Goal: Task Accomplishment & Management: Manage account settings

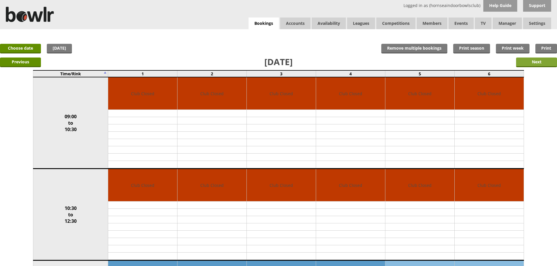
click at [545, 63] on input "Next" at bounding box center [536, 63] width 41 height 10
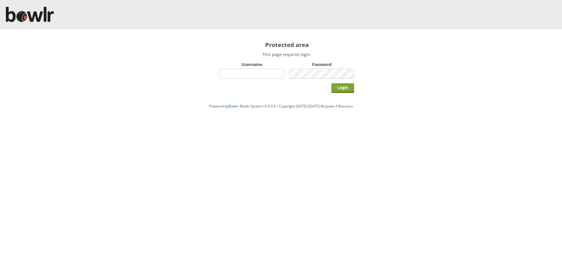
type input "hornseaindoorbowlsclub"
drag, startPoint x: 341, startPoint y: 91, endPoint x: 335, endPoint y: 84, distance: 9.0
click at [341, 91] on input "Login" at bounding box center [342, 88] width 23 height 10
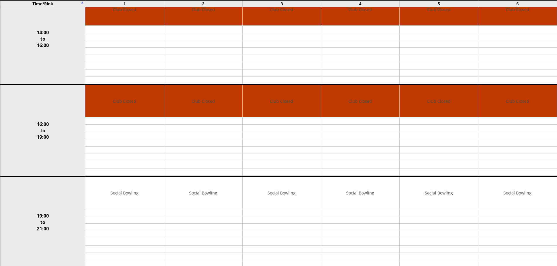
scroll to position [419, 0]
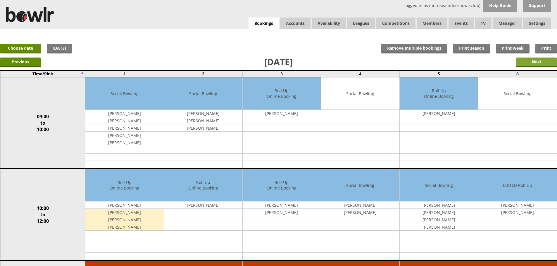
click at [540, 61] on input "Next" at bounding box center [536, 63] width 41 height 10
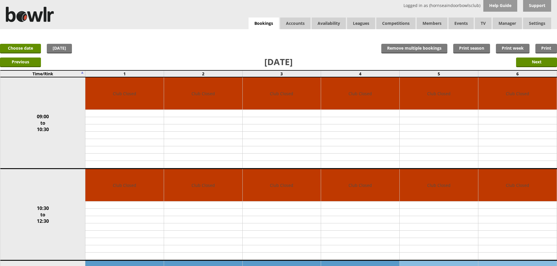
click at [540, 61] on input "Next" at bounding box center [536, 63] width 41 height 10
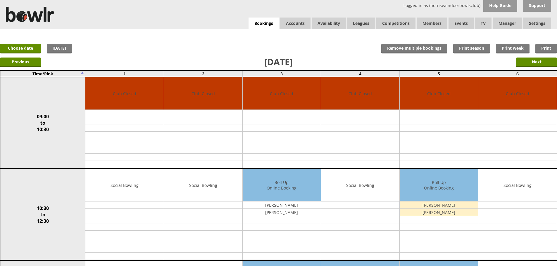
click at [540, 61] on input "Next" at bounding box center [536, 63] width 41 height 10
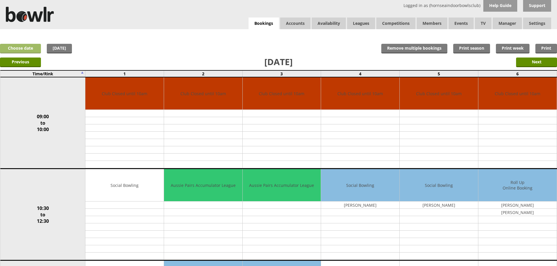
click at [36, 48] on link "Choose date" at bounding box center [20, 49] width 41 height 10
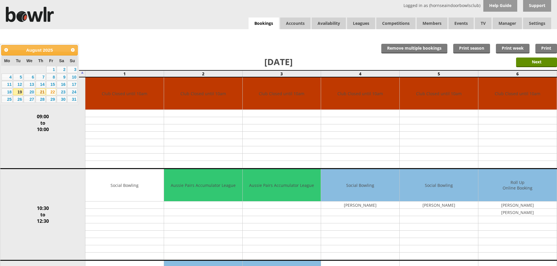
click at [41, 92] on link "21" at bounding box center [41, 92] width 10 height 7
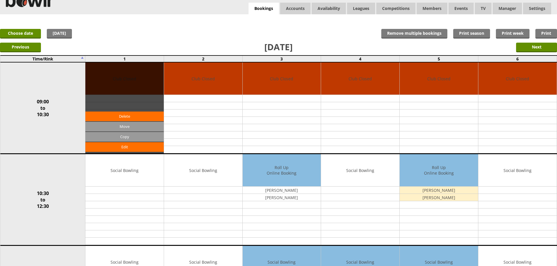
scroll to position [58, 0]
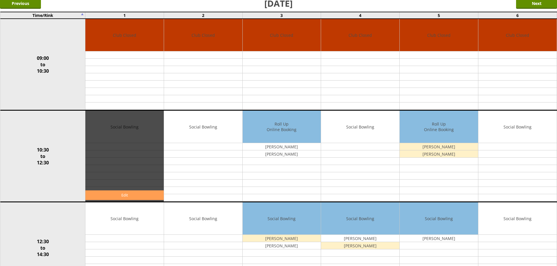
click at [133, 196] on link "Edit" at bounding box center [124, 196] width 78 height 10
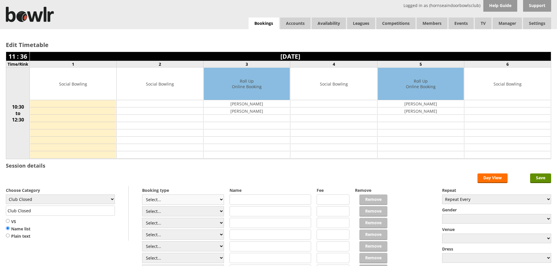
click at [190, 200] on select "Select... Club Competition (Member) Club Competition (Visitor) National (Member…" at bounding box center [183, 200] width 82 height 10
select select "0_54"
click at [142, 195] on select "Select... Club Competition (Member) Club Competition (Visitor) National (Member…" at bounding box center [183, 200] width 82 height 10
type input "6.0000"
click at [246, 199] on input "text" at bounding box center [271, 200] width 82 height 10
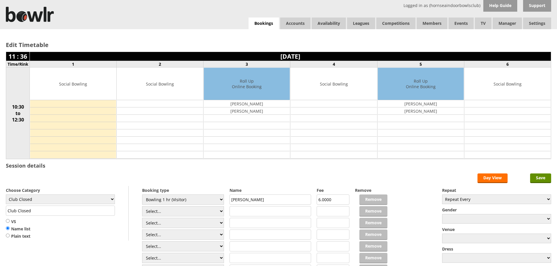
type input "Tina"
type input "[PERSON_NAME]"
click at [245, 198] on input "Tina" at bounding box center [271, 200] width 82 height 10
type input "[PERSON_NAME]"
click at [101, 199] on select "Club Closed Singles League Triples League Pairs League Friendly Social Bowling …" at bounding box center [60, 200] width 109 height 10
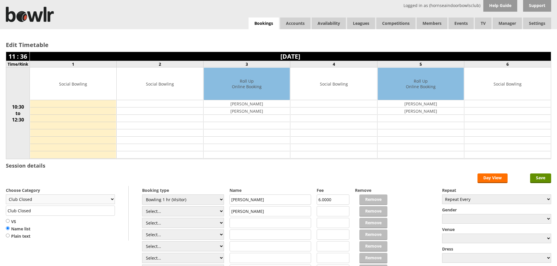
select select "119"
click at [6, 195] on select "Club Closed Singles League Triples League Pairs League Friendly Social Bowling …" at bounding box center [60, 200] width 109 height 10
type input "Social Bowling"
click at [187, 210] on select "Select... Club Competition (Member) Club Competition (Visitor) National (Member…" at bounding box center [183, 212] width 82 height 10
select select "0_54"
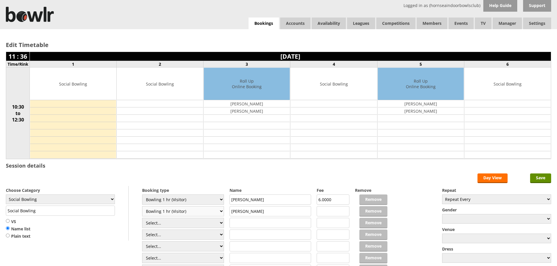
click at [142, 207] on select "Select... Club Competition (Member) Club Competition (Visitor) National (Member…" at bounding box center [183, 212] width 82 height 10
type input "6.0000"
click at [534, 180] on input "Save" at bounding box center [540, 179] width 21 height 10
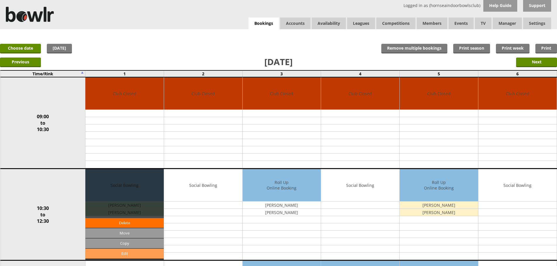
click at [137, 251] on link "Edit" at bounding box center [124, 254] width 78 height 10
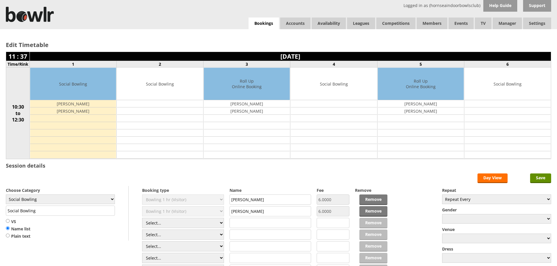
click at [255, 199] on input "[PERSON_NAME]" at bounding box center [271, 200] width 82 height 10
type input "[PERSON_NAME]"
click at [542, 181] on input "Save" at bounding box center [540, 179] width 21 height 10
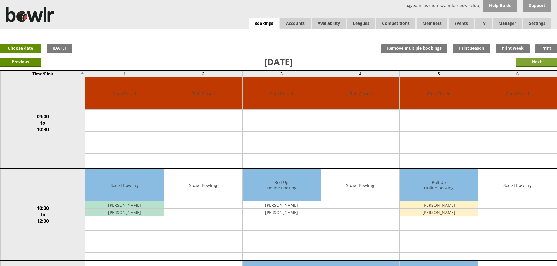
click at [553, 64] on input "Next" at bounding box center [536, 63] width 41 height 10
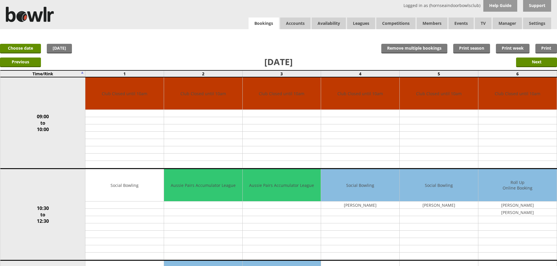
click at [266, 19] on link "Bookings" at bounding box center [264, 24] width 30 height 12
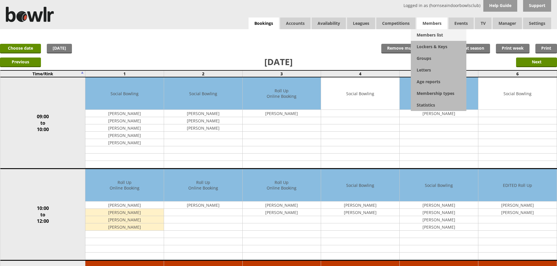
click at [431, 36] on link "Members list" at bounding box center [439, 35] width 56 height 12
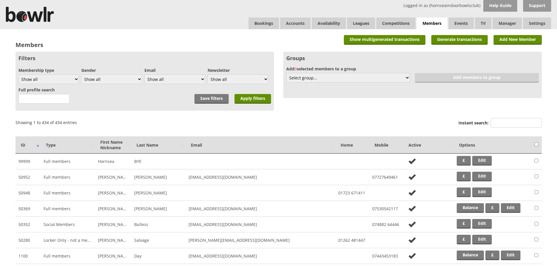
click at [505, 117] on div "Instant search:" at bounding box center [500, 124] width 83 height 14
click at [509, 122] on input "Instant search:" at bounding box center [516, 123] width 51 height 10
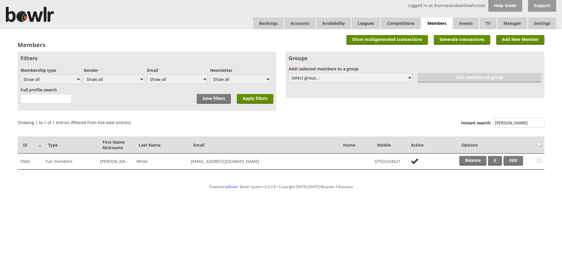
type input "trevor white"
click at [29, 162] on td "0946" at bounding box center [30, 162] width 25 height 16
click at [30, 162] on td "0946" at bounding box center [30, 162] width 25 height 16
drag, startPoint x: 30, startPoint y: 162, endPoint x: 24, endPoint y: 162, distance: 5.9
click at [24, 162] on td "0946" at bounding box center [30, 162] width 25 height 16
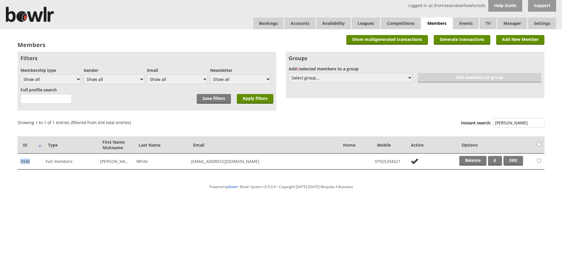
copy td "0946"
click at [510, 161] on link "Edit" at bounding box center [513, 161] width 20 height 10
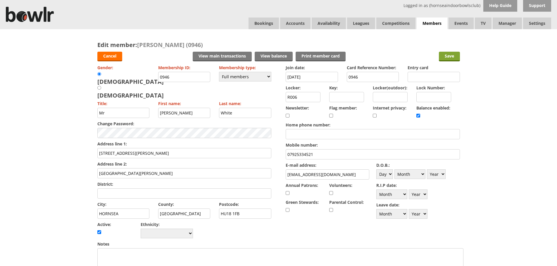
click at [455, 53] on input "Save" at bounding box center [449, 57] width 21 height 10
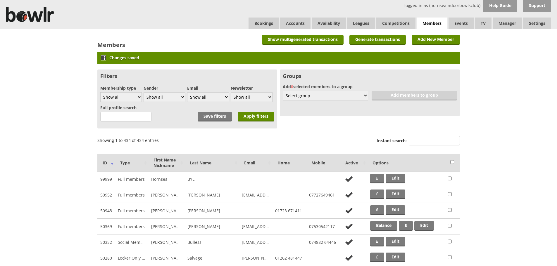
click at [267, 17] on div "Logged in as (hornseaindoorbowlsclub) Help Guide Support Bookings Accounts Rink…" at bounding box center [278, 14] width 557 height 29
click at [267, 20] on link "Bookings" at bounding box center [264, 24] width 30 height 12
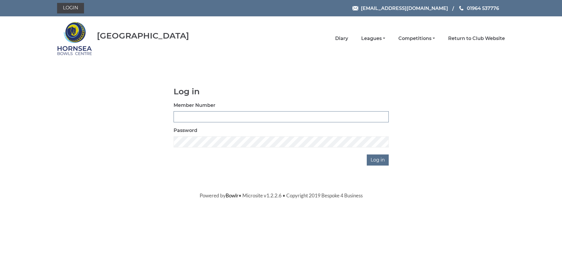
click at [188, 122] on input "Member Number" at bounding box center [280, 116] width 215 height 11
paste input "0946"
type input "0946"
click at [383, 162] on input "Log in" at bounding box center [377, 160] width 22 height 11
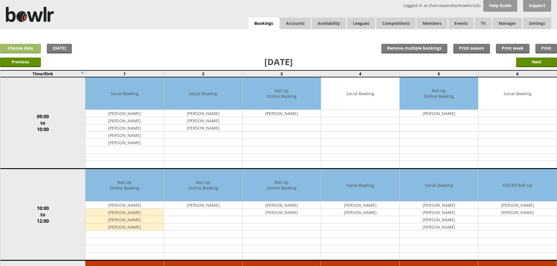
click at [39, 51] on link "Choose date" at bounding box center [20, 49] width 41 height 10
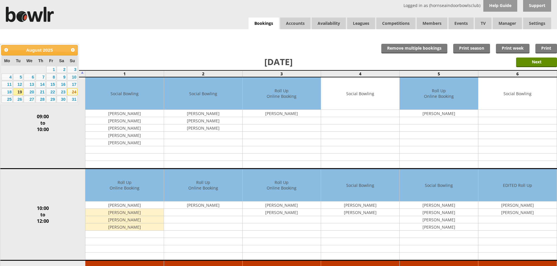
click at [71, 92] on link "24" at bounding box center [72, 92] width 10 height 7
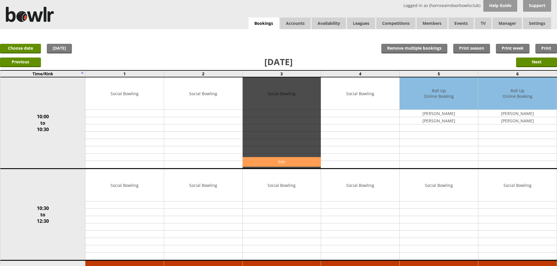
click at [263, 160] on link "Edit" at bounding box center [282, 162] width 78 height 10
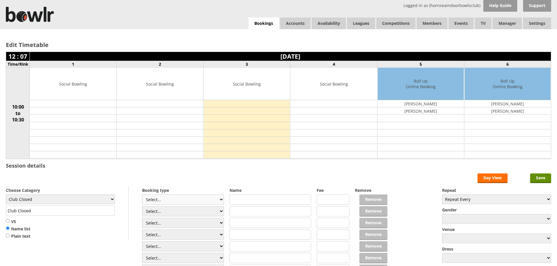
click at [189, 203] on select "Select... Club Competition (Member) Club Competition (Visitor) National (Member…" at bounding box center [183, 200] width 82 height 10
select select "1_50"
click at [142, 195] on select "Select... Club Competition (Member) Club Competition (Visitor) National (Member…" at bounding box center [183, 200] width 82 height 10
type input "5.0000"
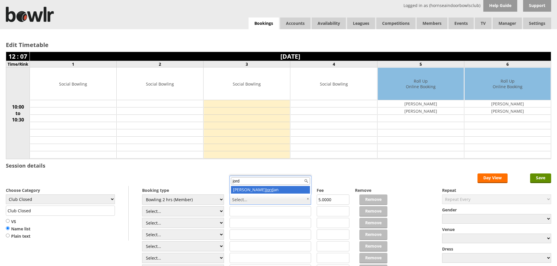
type input "jord"
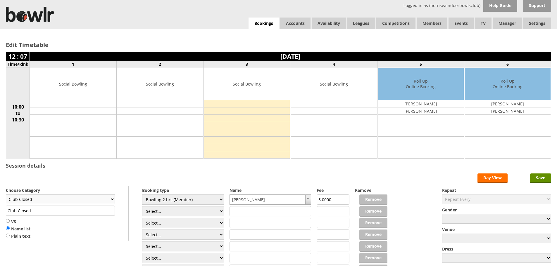
click at [97, 198] on select "Club Closed Singles League Triples League Pairs League Friendly Social Bowling …" at bounding box center [60, 200] width 109 height 10
select select "119"
click at [6, 195] on select "Club Closed Singles League Triples League Pairs League Friendly Social Bowling …" at bounding box center [60, 200] width 109 height 10
type input "Social Bowling"
click at [541, 183] on input "Save" at bounding box center [540, 179] width 21 height 10
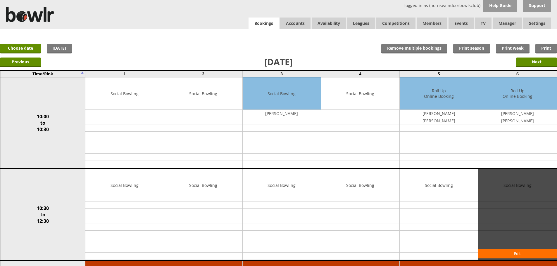
click at [252, 27] on link "Bookings" at bounding box center [264, 24] width 30 height 12
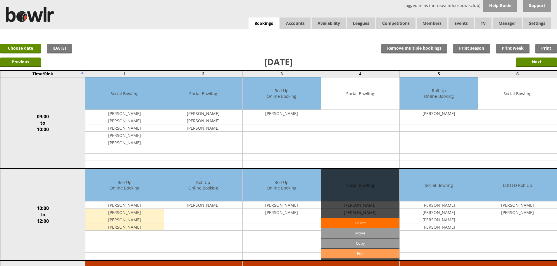
click at [344, 254] on link "Edit" at bounding box center [360, 254] width 78 height 10
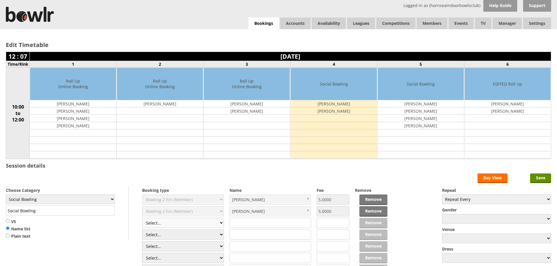
click at [178, 221] on select "Select... Club Competition (Member) Club Competition (Visitor) National (Member…" at bounding box center [183, 223] width 82 height 10
select select "1_48"
click at [142, 218] on select "Select... Club Competition (Member) Club Competition (Visitor) National (Member…" at bounding box center [183, 223] width 82 height 10
type input "4.0000"
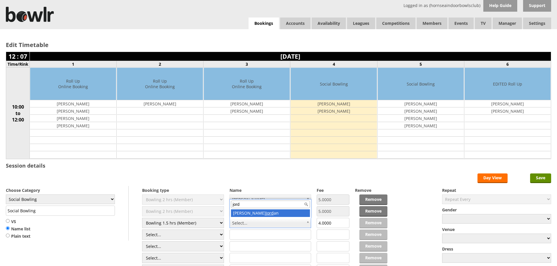
type input "jord"
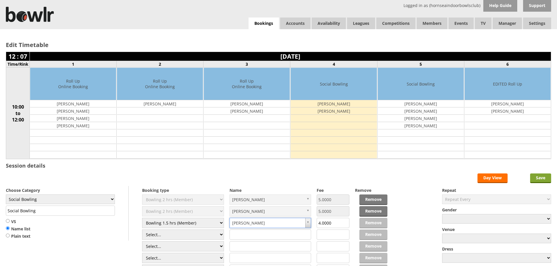
click at [535, 175] on input "Save" at bounding box center [540, 179] width 21 height 10
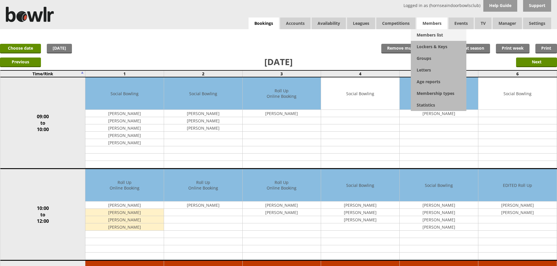
click at [430, 33] on link "Members list" at bounding box center [439, 35] width 56 height 12
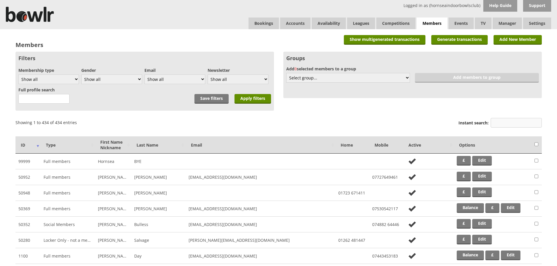
click at [497, 122] on input "Instant search:" at bounding box center [516, 123] width 51 height 10
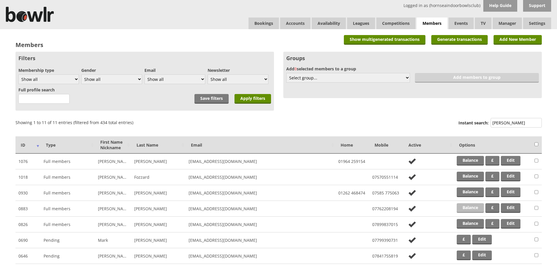
type input "ANDREW"
click at [478, 208] on link "Balance" at bounding box center [470, 209] width 27 height 10
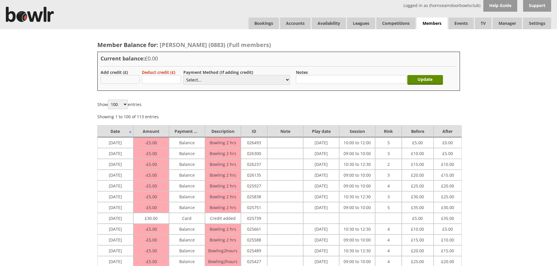
click at [127, 81] on input "text" at bounding box center [120, 79] width 39 height 9
type input "30.00"
drag, startPoint x: 204, startPoint y: 75, endPoint x: 199, endPoint y: 78, distance: 5.1
click at [203, 75] on select "Select... Cash Card Cheque Bank Transfer Other Member Card Gift Voucher Balance" at bounding box center [236, 80] width 107 height 10
select select "2"
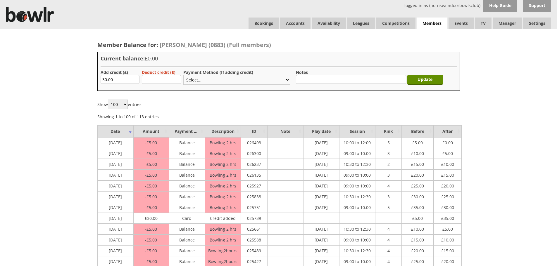
click at [183, 75] on select "Select... Cash Card Cheque Bank Transfer Other Member Card Gift Voucher Balance" at bounding box center [236, 80] width 107 height 10
click at [429, 79] on input "Update" at bounding box center [425, 80] width 36 height 10
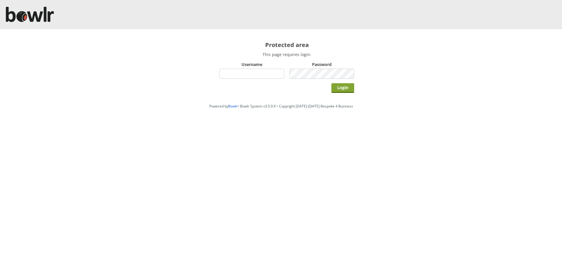
type input "hornseaindoorbowlsclub"
click at [337, 86] on input "Login" at bounding box center [342, 88] width 23 height 10
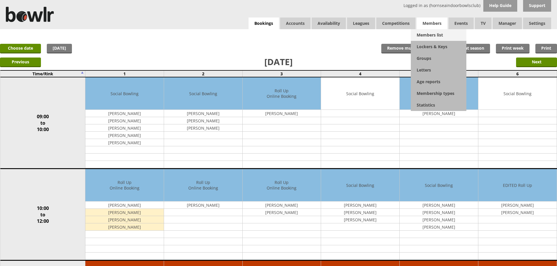
click at [436, 35] on link "Members list" at bounding box center [439, 35] width 56 height 12
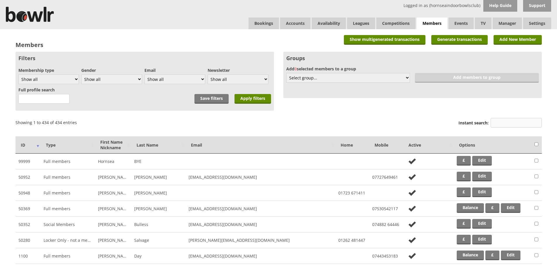
click at [499, 120] on input "Instant search:" at bounding box center [516, 123] width 51 height 10
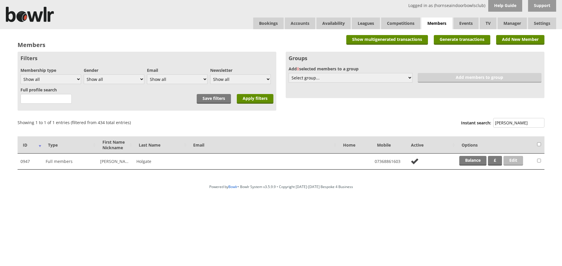
type input "[PERSON_NAME]"
click at [507, 161] on link "Edit" at bounding box center [513, 161] width 20 height 10
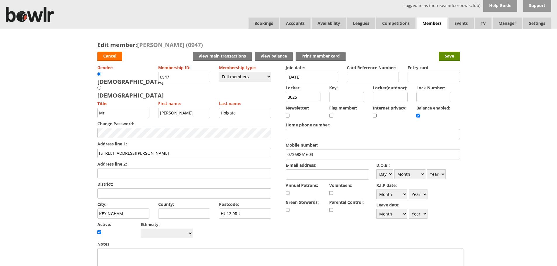
click at [520, 135] on div "Edit member: Alan Holgate (0947) Cancel View main transactions View balance Pri…" at bounding box center [278, 255] width 557 height 453
click at [501, 75] on div "Edit member: Alan Holgate (0947) Cancel View main transactions View balance Pri…" at bounding box center [278, 255] width 557 height 453
click at [314, 175] on input "E-mail address:" at bounding box center [328, 175] width 84 height 10
type input "alan.holgate209@gmail.com"
click at [450, 61] on div "Cancel View main transactions View balance Print member card Save" at bounding box center [278, 56] width 363 height 15
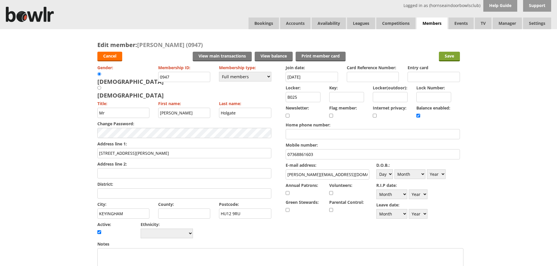
click at [448, 55] on input "Save" at bounding box center [449, 57] width 21 height 10
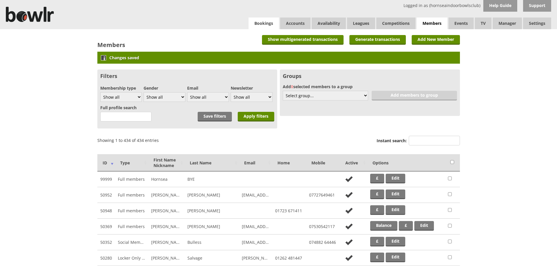
click at [265, 20] on link "Bookings" at bounding box center [264, 24] width 30 height 12
